Goal: Entertainment & Leisure: Consume media (video, audio)

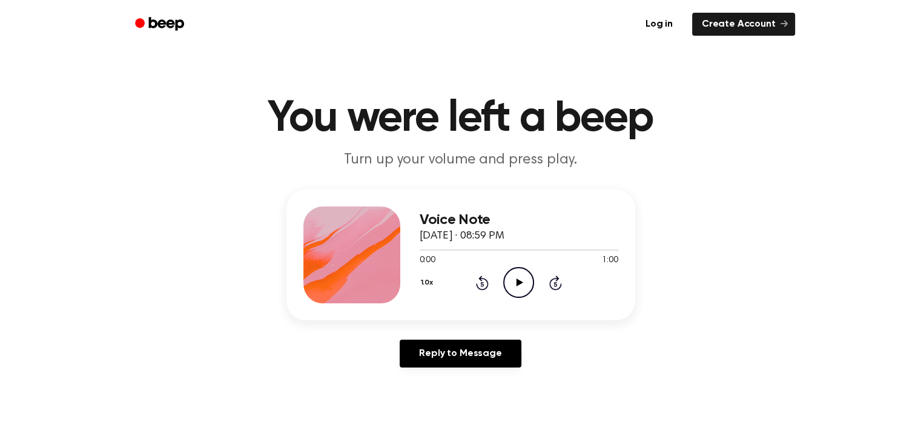
click at [514, 272] on icon "Play Audio" at bounding box center [518, 282] width 31 height 31
click at [517, 284] on icon at bounding box center [518, 283] width 5 height 8
click at [520, 288] on icon "Play Audio" at bounding box center [518, 282] width 31 height 31
click at [526, 282] on icon "Play Audio" at bounding box center [518, 282] width 31 height 31
click at [524, 270] on icon "Play Audio" at bounding box center [518, 282] width 31 height 31
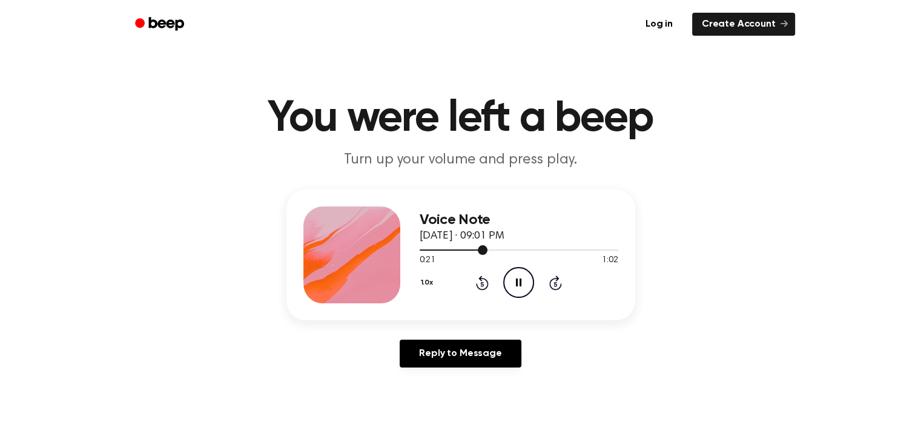
drag, startPoint x: 434, startPoint y: 248, endPoint x: 420, endPoint y: 248, distance: 14.5
click at [420, 248] on div at bounding box center [519, 250] width 199 height 10
click at [422, 250] on div at bounding box center [519, 250] width 199 height 1
click at [519, 253] on div at bounding box center [519, 250] width 199 height 10
click at [523, 289] on icon "Play Audio" at bounding box center [518, 282] width 31 height 31
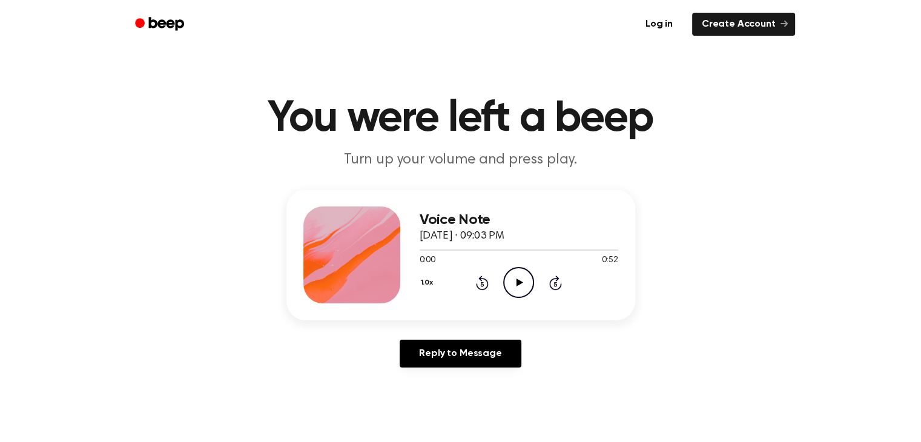
click at [505, 281] on icon "Play Audio" at bounding box center [518, 282] width 31 height 31
click at [526, 279] on icon "Play Audio" at bounding box center [518, 282] width 31 height 31
click at [525, 276] on icon "Play Audio" at bounding box center [518, 282] width 31 height 31
click at [516, 285] on icon "Play Audio" at bounding box center [518, 282] width 31 height 31
